Goal: Task Accomplishment & Management: Use online tool/utility

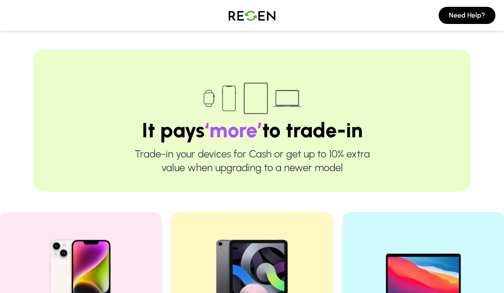
scroll to position [185, 0]
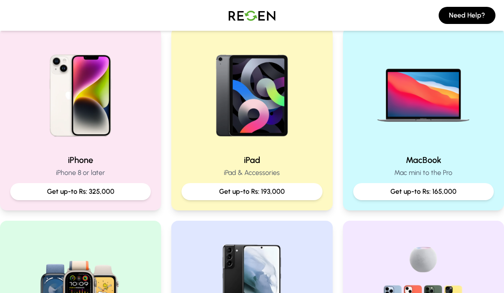
click at [463, 193] on p "Get up-to Rs: 165,000" at bounding box center [423, 191] width 127 height 10
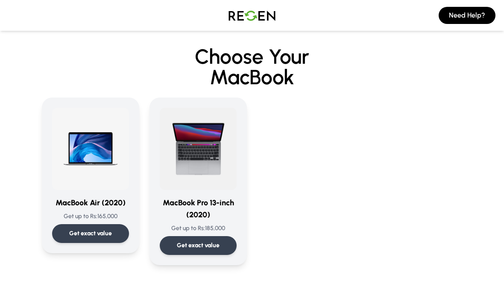
click at [70, 232] on p "Get exact value" at bounding box center [90, 233] width 43 height 9
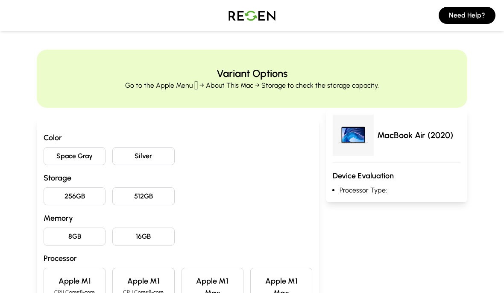
click at [86, 156] on button "Space Gray" at bounding box center [75, 156] width 62 height 18
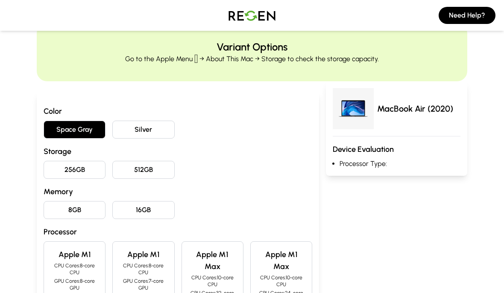
click at [82, 167] on button "256GB" at bounding box center [75, 170] width 62 height 18
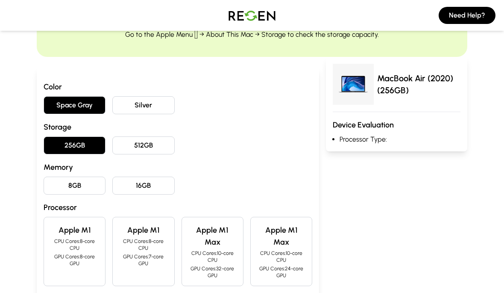
click at [70, 183] on button "8GB" at bounding box center [75, 185] width 62 height 18
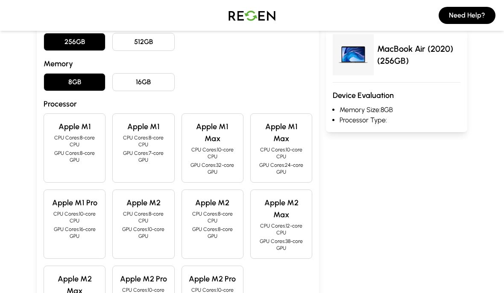
scroll to position [155, 0]
click at [144, 153] on p "GPU Cores: 7-core GPU" at bounding box center [143, 156] width 47 height 14
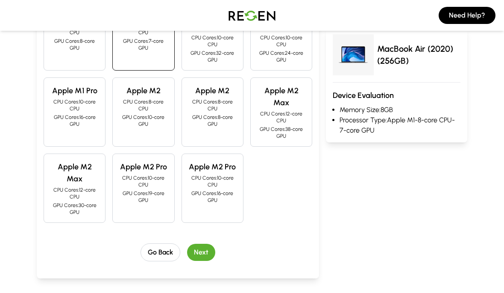
click at [206, 251] on button "Next" at bounding box center [201, 252] width 28 height 17
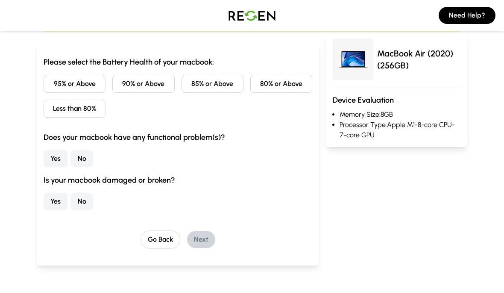
scroll to position [61, 0]
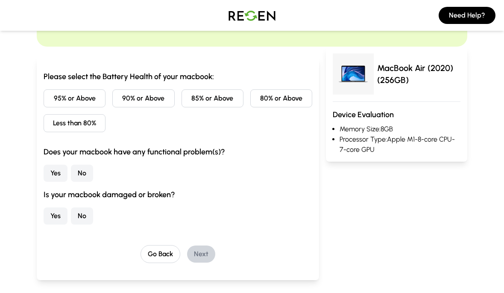
click at [55, 101] on button "95% or Above" at bounding box center [75, 98] width 62 height 18
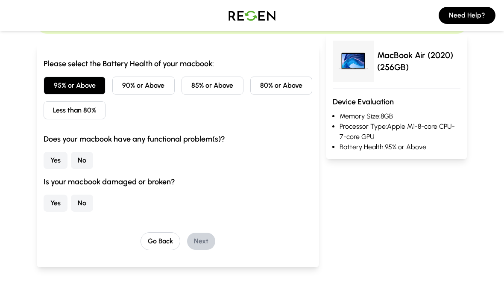
scroll to position [77, 0]
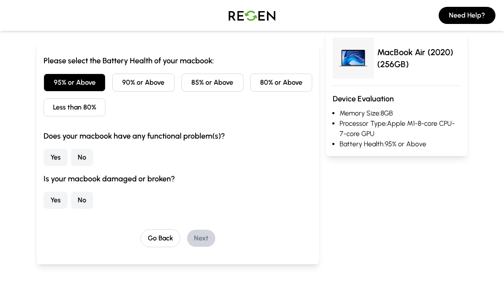
click at [79, 158] on button "No" at bounding box center [82, 157] width 22 height 17
click at [82, 199] on button "No" at bounding box center [82, 199] width 22 height 17
click at [208, 252] on div "Please select the Battery Health of your macbook: 95% or Above 90% or Above 85%…" at bounding box center [178, 152] width 282 height 223
click at [199, 239] on button "Next" at bounding box center [201, 237] width 28 height 17
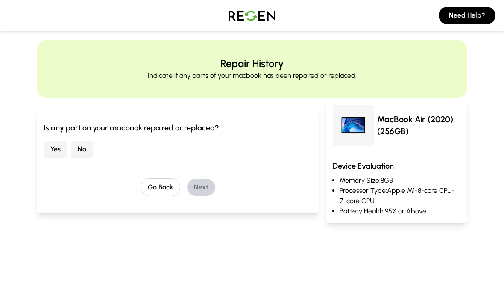
scroll to position [0, 0]
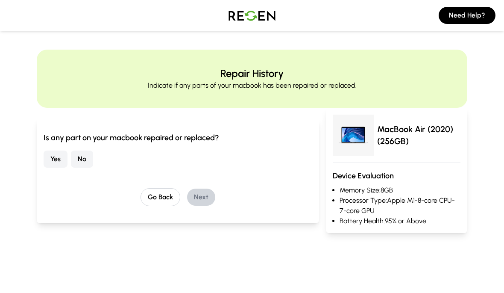
click at [91, 162] on button "No" at bounding box center [82, 158] width 22 height 17
click at [198, 199] on button "Next" at bounding box center [201, 196] width 28 height 17
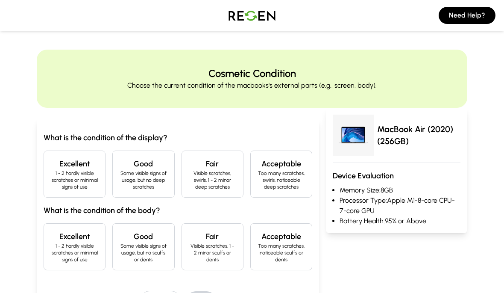
click at [75, 162] on h4 "Excellent" at bounding box center [74, 164] width 47 height 12
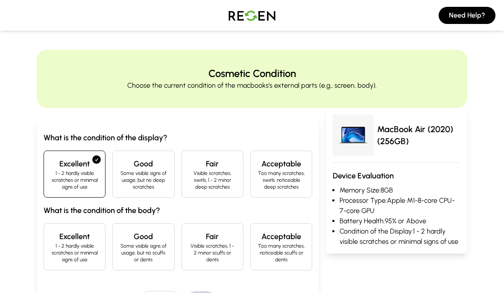
click at [91, 230] on div "Excellent 1 - 2 hardly visible scratches or minimal signs of use" at bounding box center [75, 246] width 62 height 47
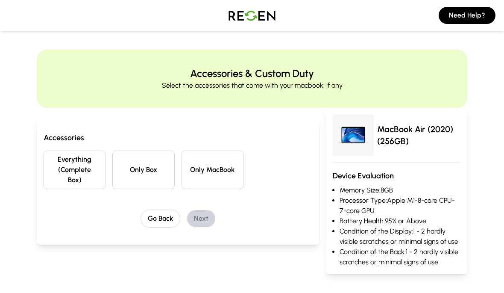
click at [74, 170] on button "Everything (Complete Box)" at bounding box center [75, 169] width 62 height 38
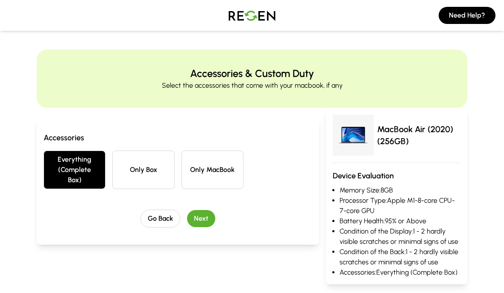
click at [199, 220] on button "Next" at bounding box center [201, 218] width 28 height 17
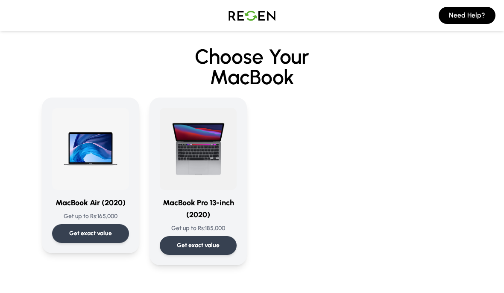
click at [67, 232] on div "Get exact value" at bounding box center [90, 233] width 77 height 19
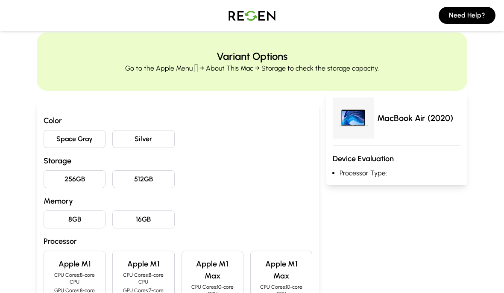
scroll to position [20, 0]
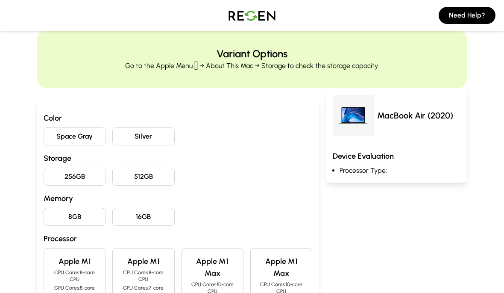
click at [53, 132] on button "Space Gray" at bounding box center [75, 136] width 62 height 18
click at [126, 137] on button "Silver" at bounding box center [143, 136] width 62 height 18
click at [54, 134] on button "Space Gray" at bounding box center [75, 136] width 62 height 18
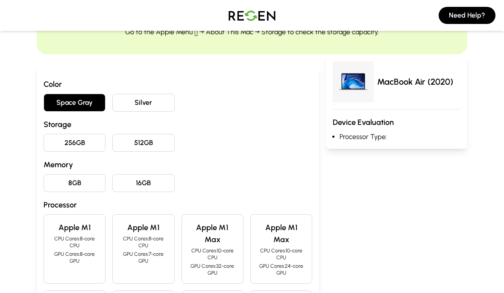
scroll to position [56, 0]
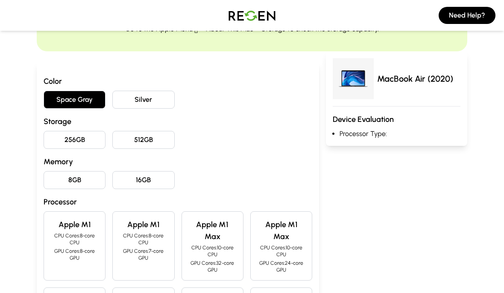
click at [85, 142] on button "256GB" at bounding box center [75, 140] width 62 height 18
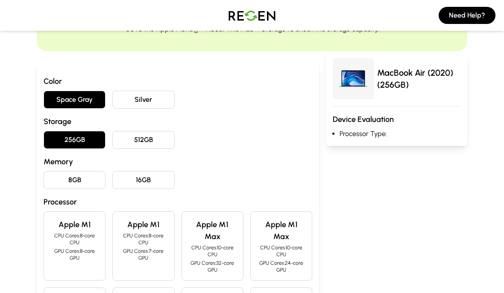
click at [63, 180] on button "8GB" at bounding box center [75, 180] width 62 height 18
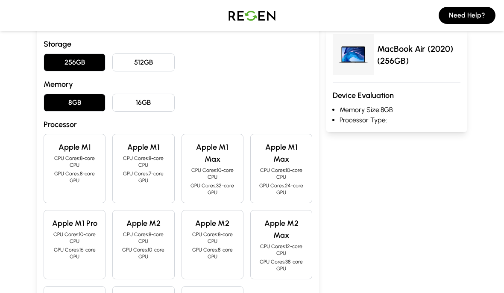
scroll to position [173, 0]
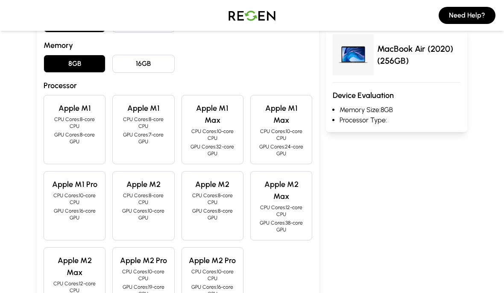
click at [203, 198] on p "CPU Cores: 8-core CPU" at bounding box center [212, 199] width 47 height 14
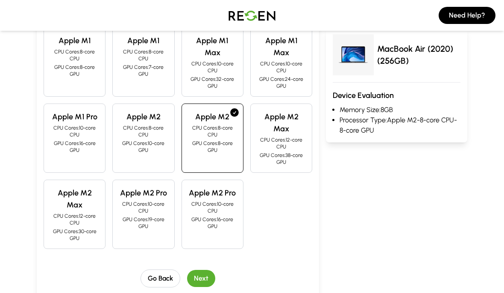
click at [204, 276] on button "Next" at bounding box center [201, 278] width 28 height 17
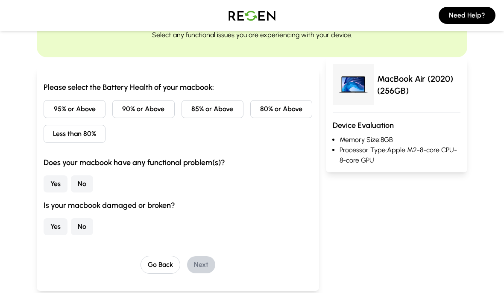
scroll to position [0, 0]
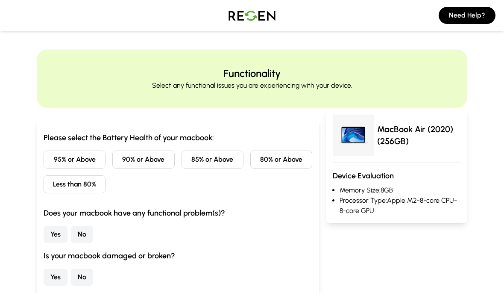
click at [50, 155] on button "95% or Above" at bounding box center [75, 159] width 62 height 18
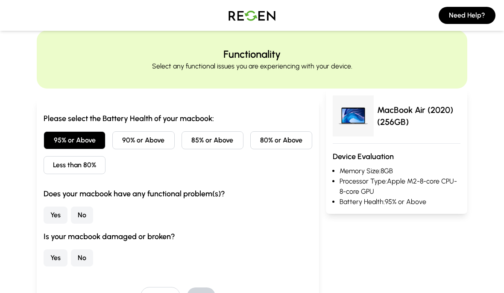
scroll to position [38, 0]
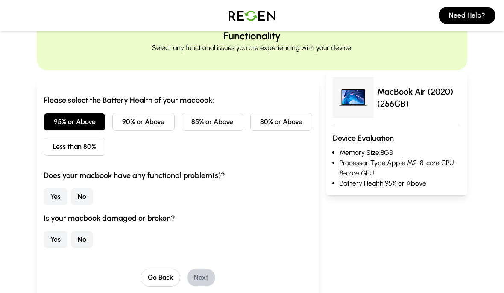
click at [78, 193] on button "No" at bounding box center [82, 196] width 22 height 17
click at [82, 245] on button "No" at bounding box center [82, 239] width 22 height 17
click at [206, 285] on button "Next" at bounding box center [201, 277] width 28 height 17
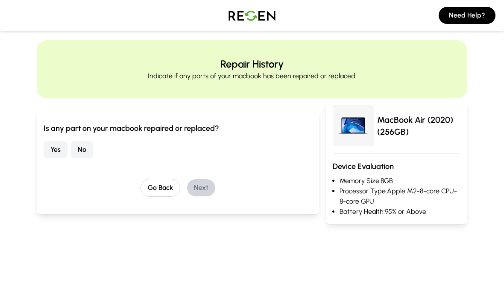
scroll to position [0, 0]
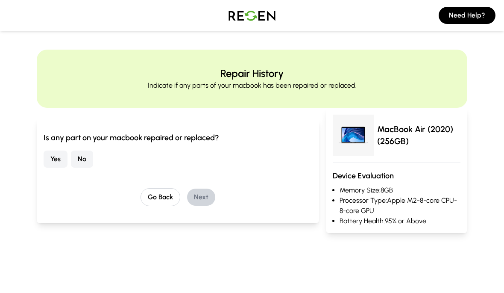
click at [76, 159] on button "No" at bounding box center [82, 158] width 22 height 17
click at [200, 204] on button "Next" at bounding box center [201, 196] width 28 height 17
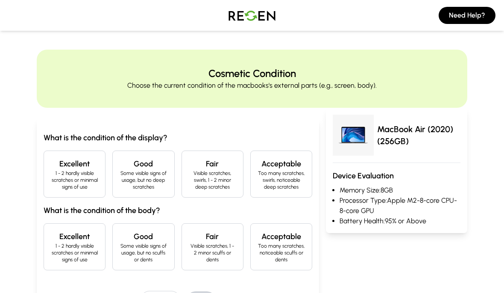
click at [64, 166] on h4 "Excellent" at bounding box center [74, 164] width 47 height 12
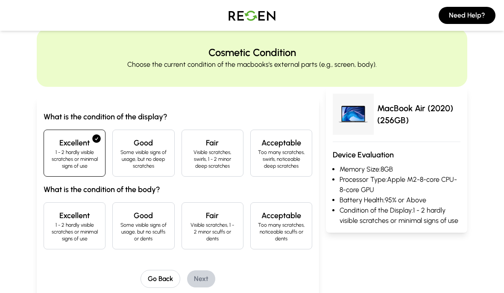
scroll to position [26, 0]
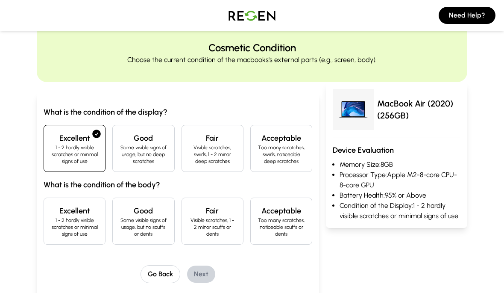
click at [131, 211] on h4 "Good" at bounding box center [143, 211] width 47 height 12
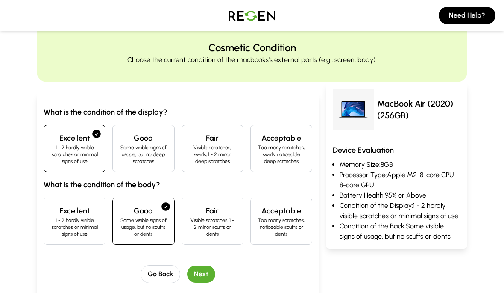
click at [202, 275] on button "Next" at bounding box center [201, 273] width 28 height 17
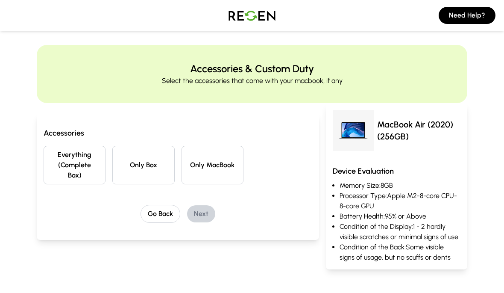
scroll to position [0, 0]
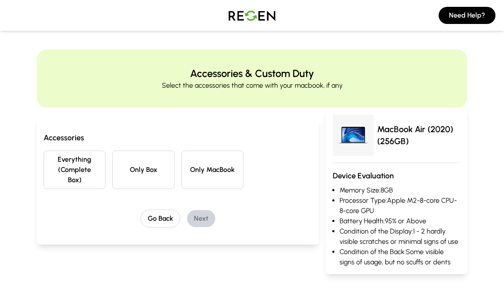
click at [52, 157] on button "Everything (Complete Box)" at bounding box center [75, 169] width 62 height 38
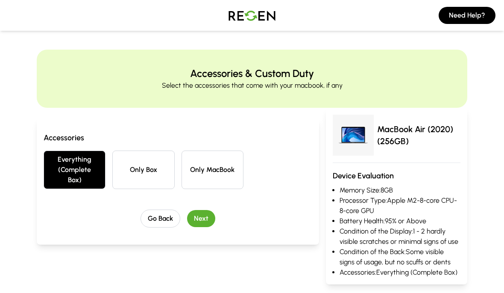
click at [200, 220] on button "Next" at bounding box center [201, 218] width 28 height 17
